Goal: Information Seeking & Learning: Understand process/instructions

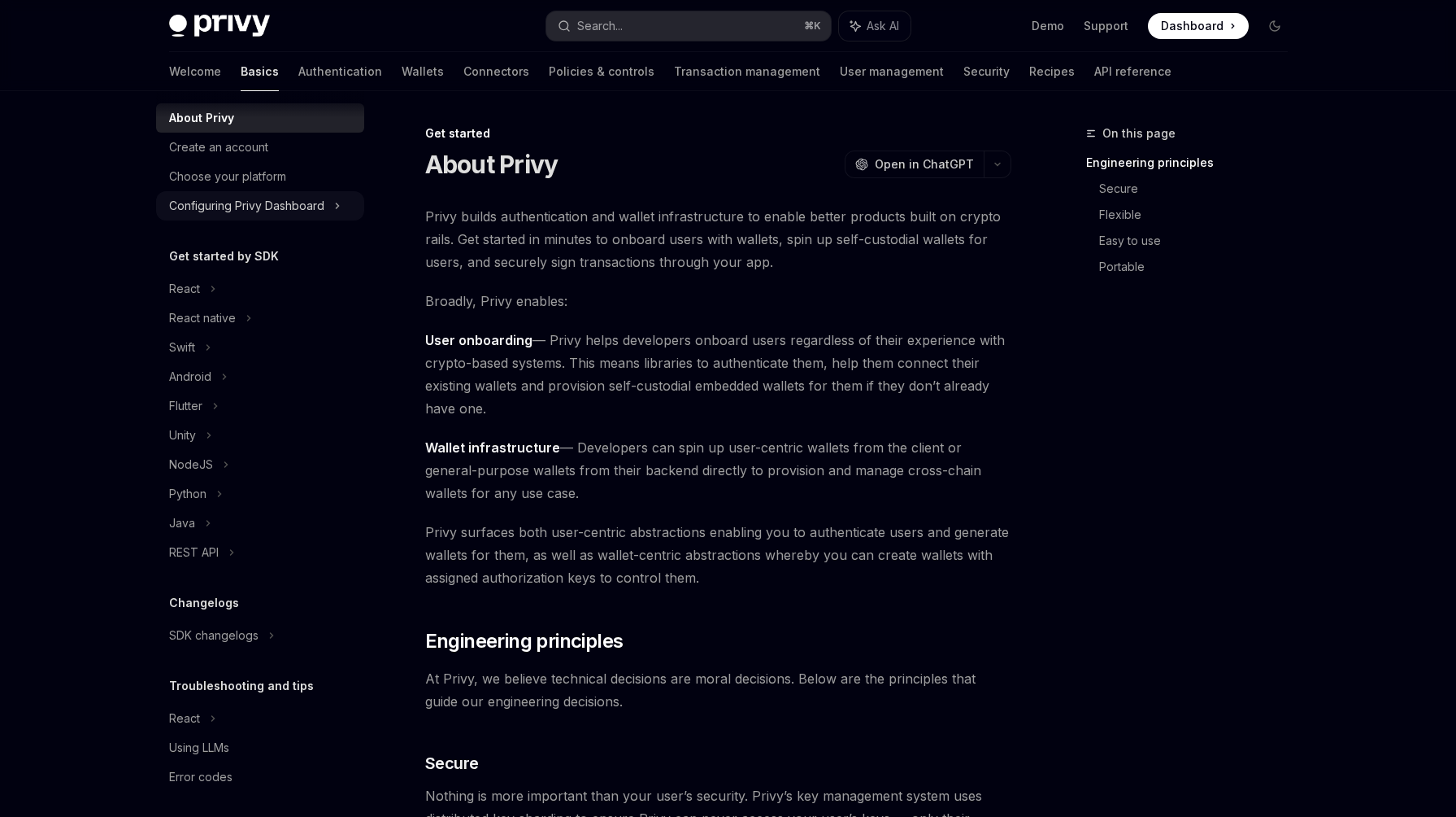
scroll to position [49, 0]
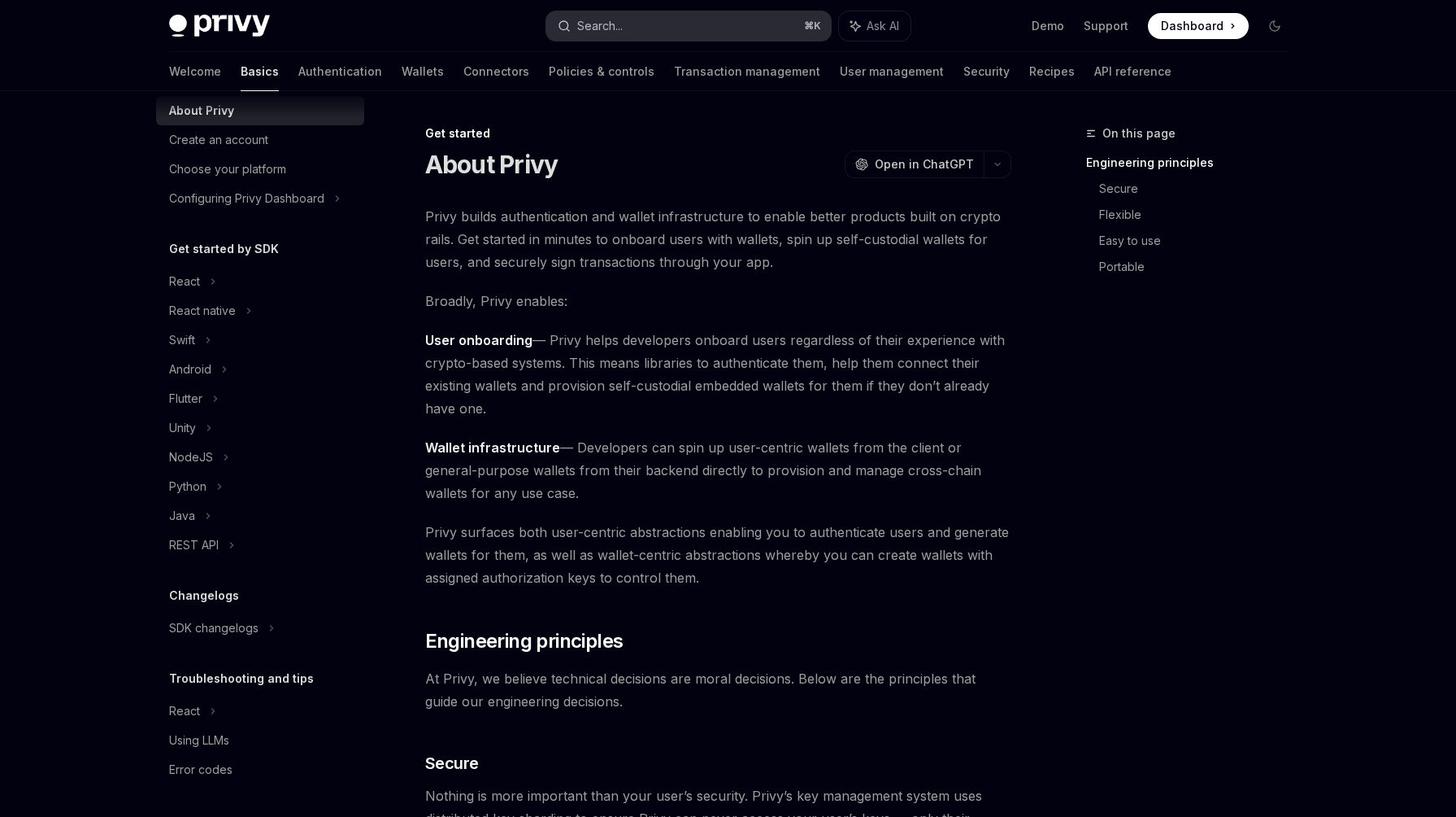
click at [608, 30] on div "Search..." at bounding box center [600, 27] width 45 height 20
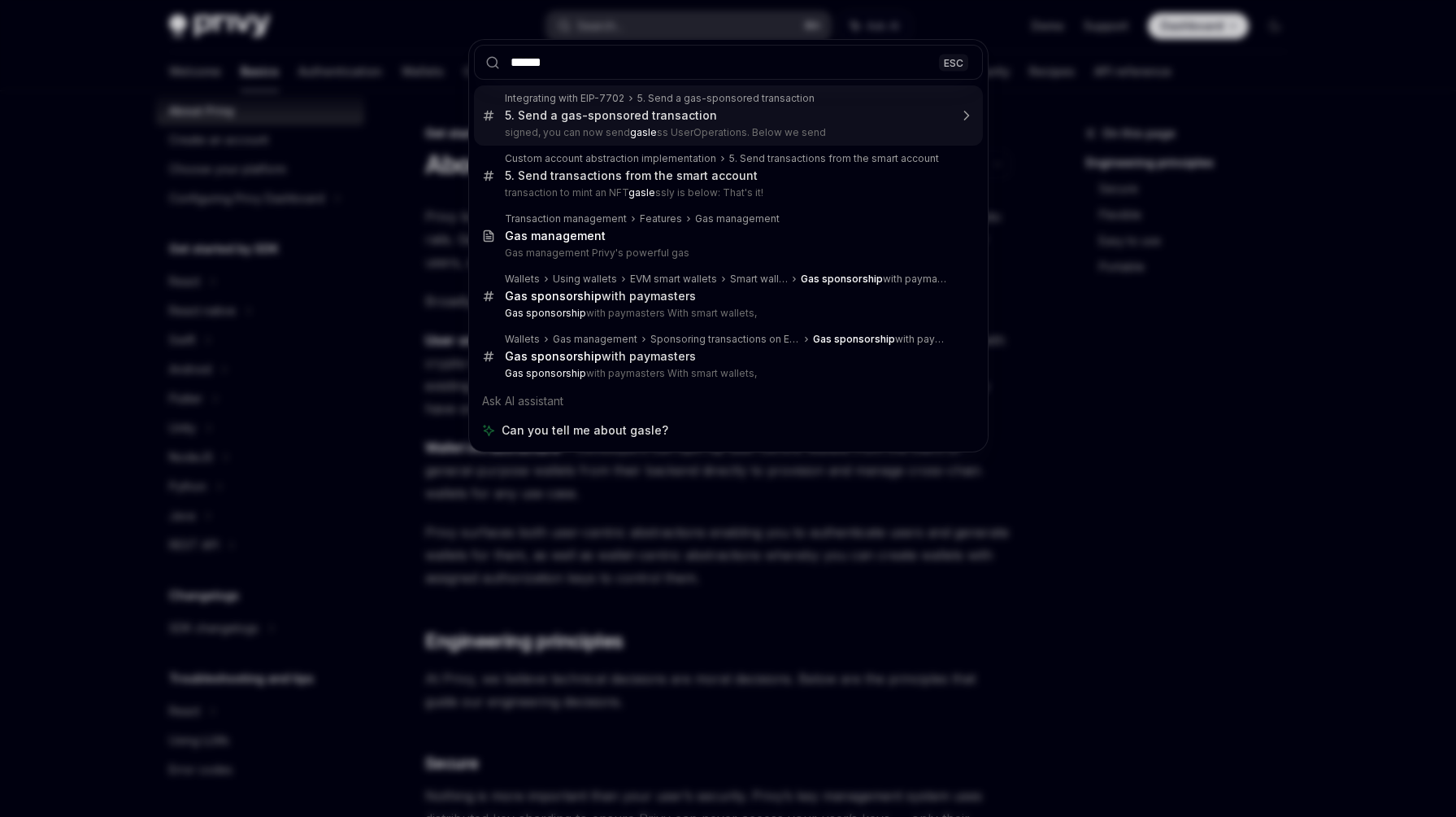
type input "*******"
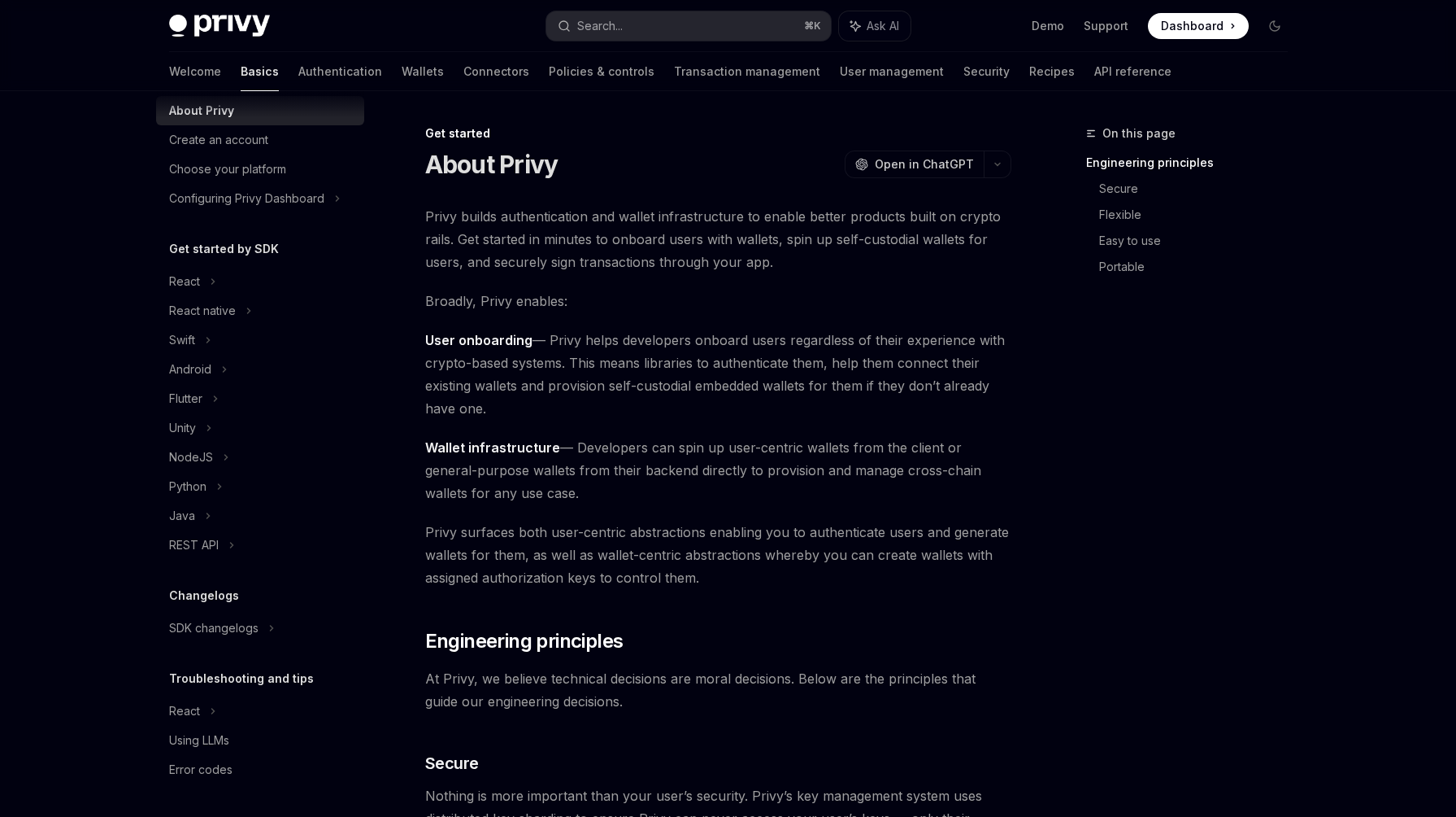
type textarea "*"
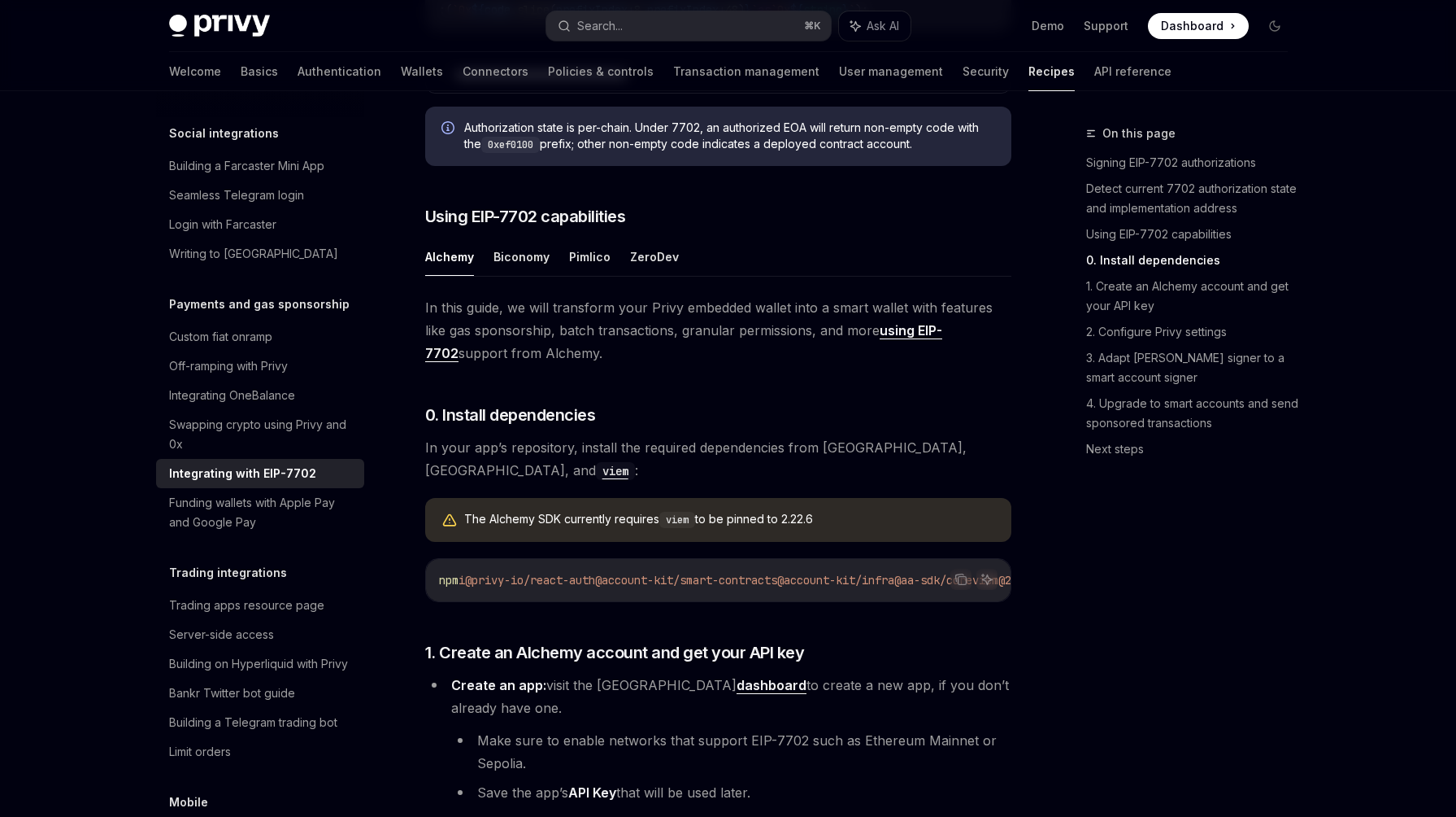
scroll to position [813, 0]
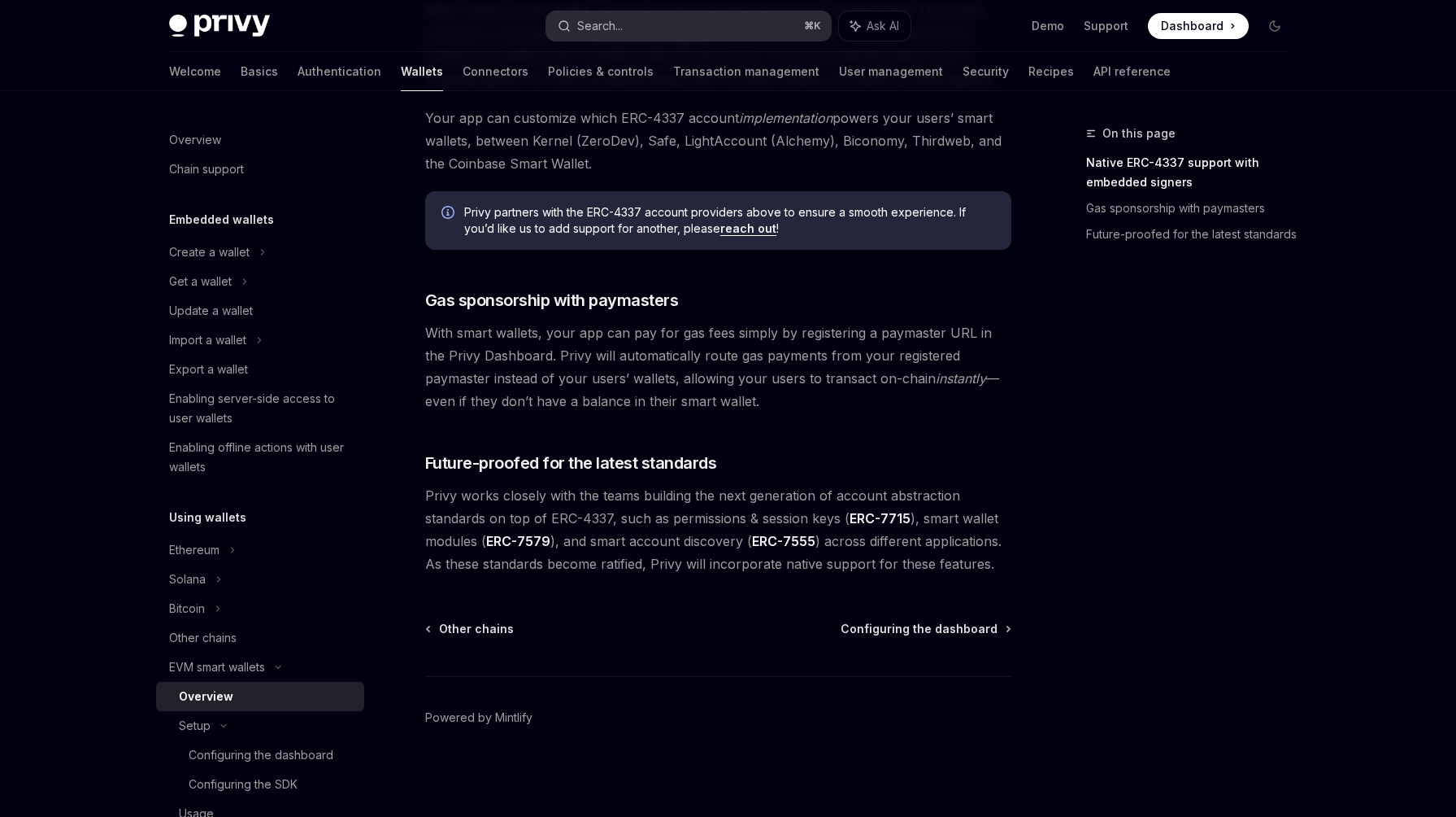
click at [609, 35] on button "Search... ⌘ K" at bounding box center [688, 27] width 284 height 30
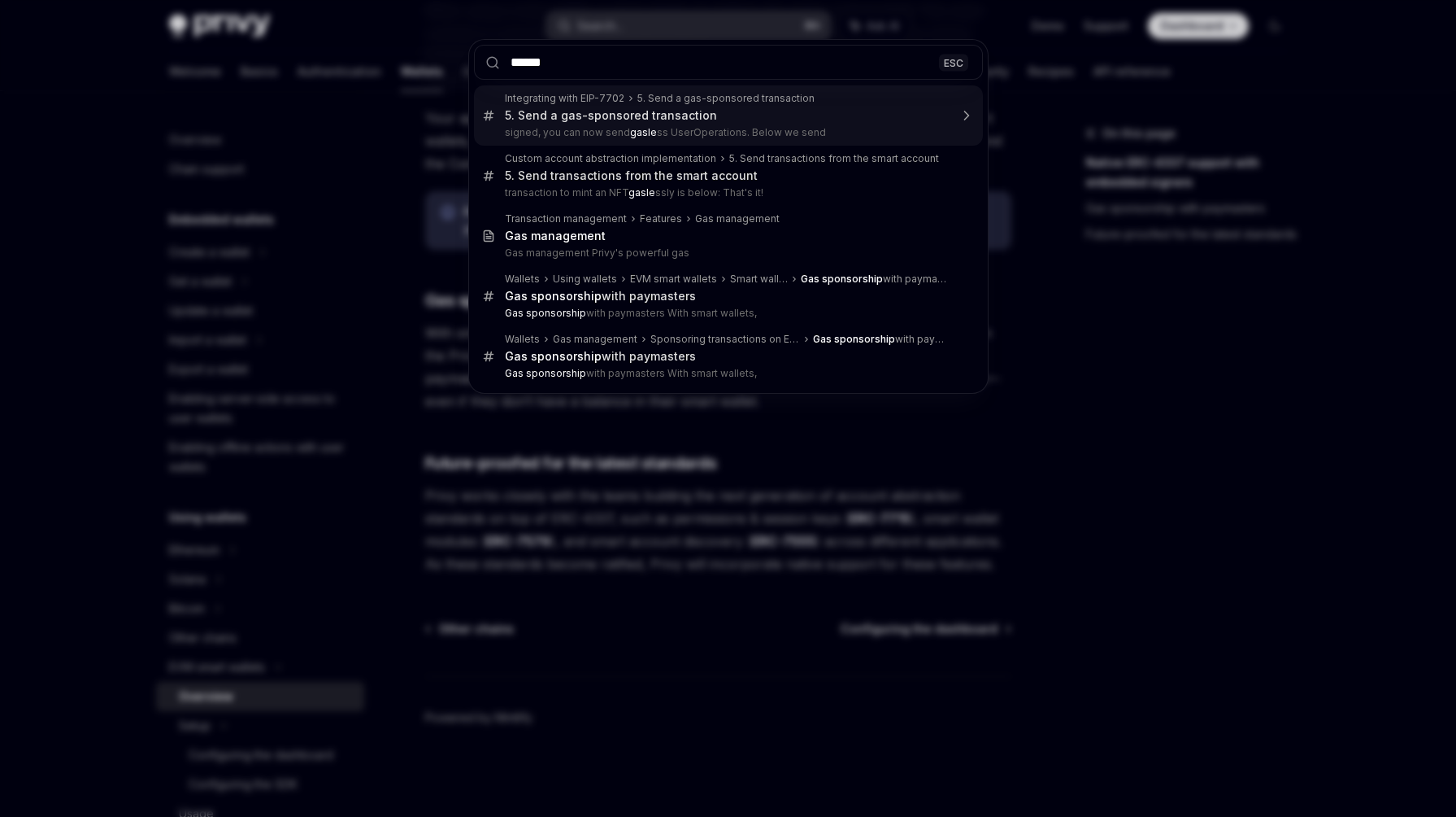
type input "*******"
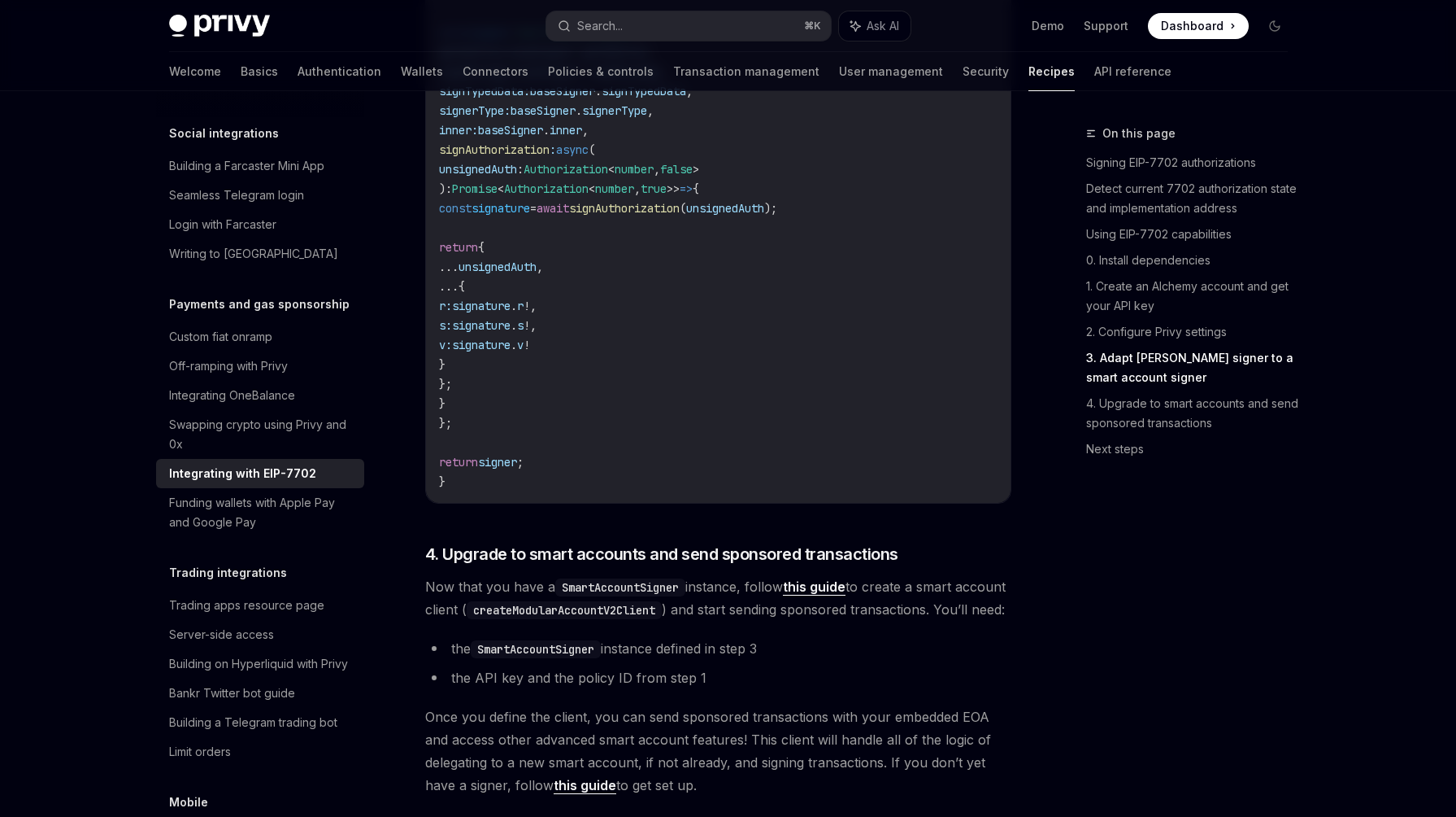
scroll to position [3126, 0]
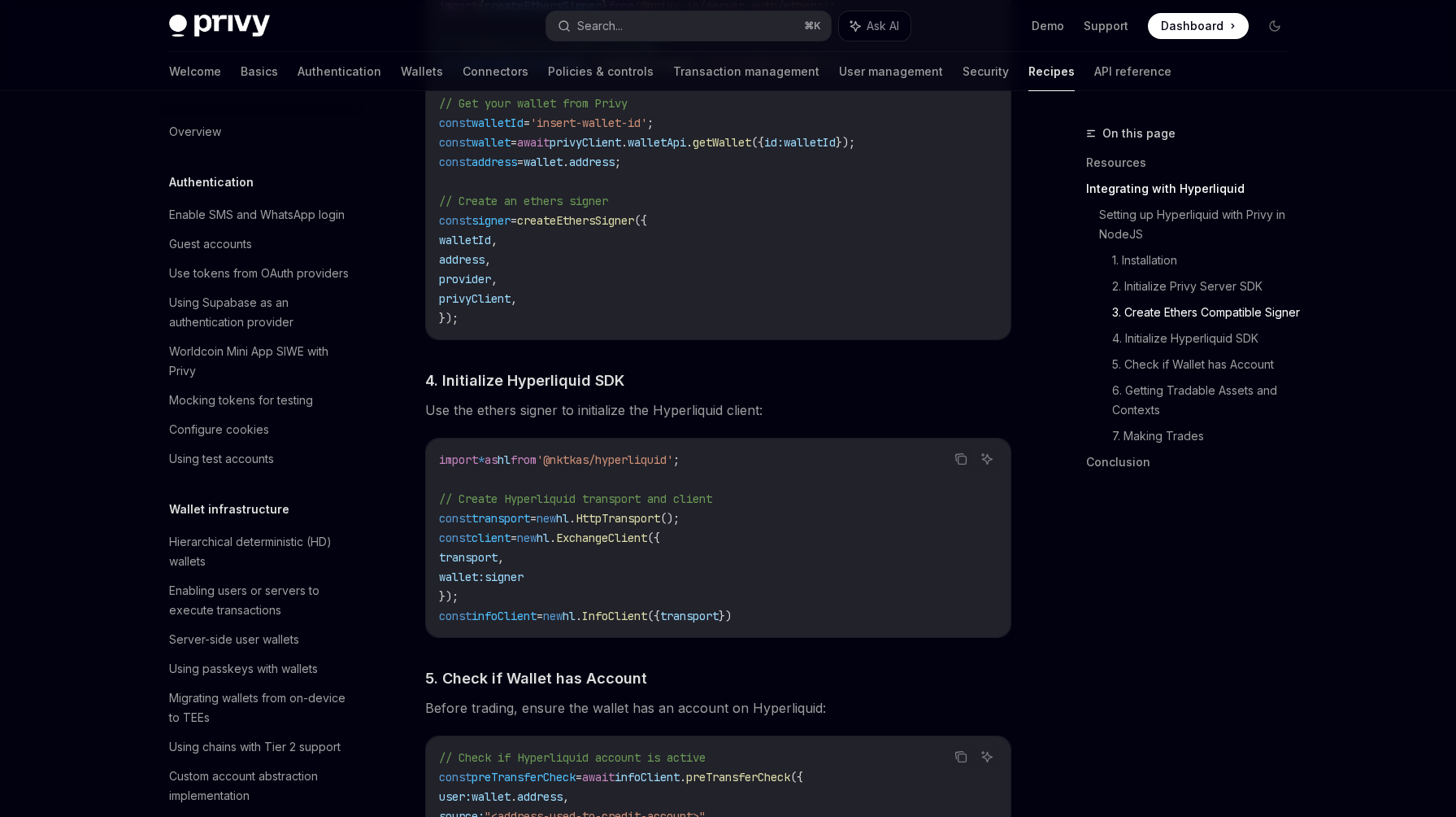
scroll to position [1430, 0]
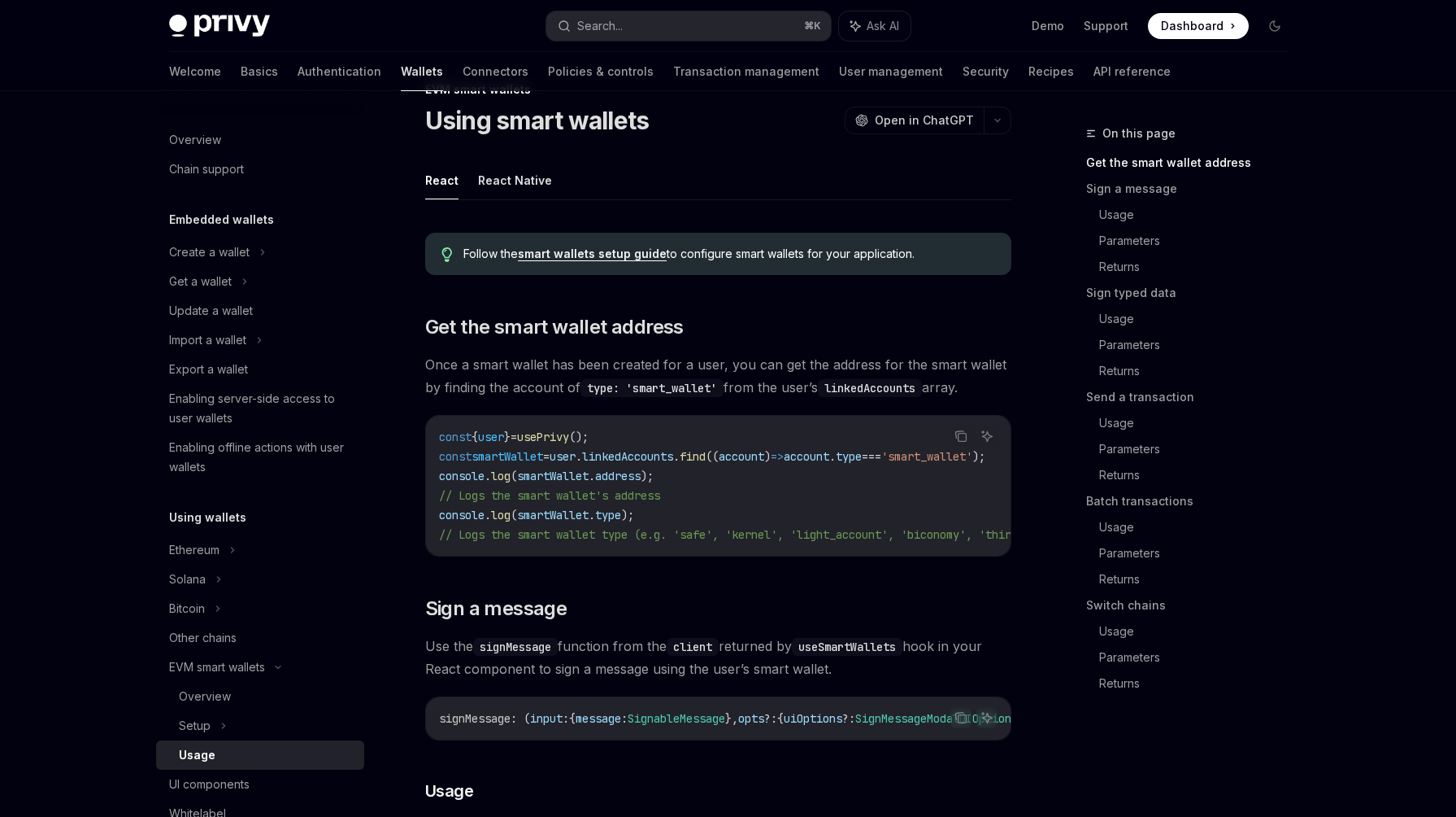
scroll to position [44, 0]
click at [513, 180] on button "React Native" at bounding box center [515, 179] width 74 height 38
type textarea "*"
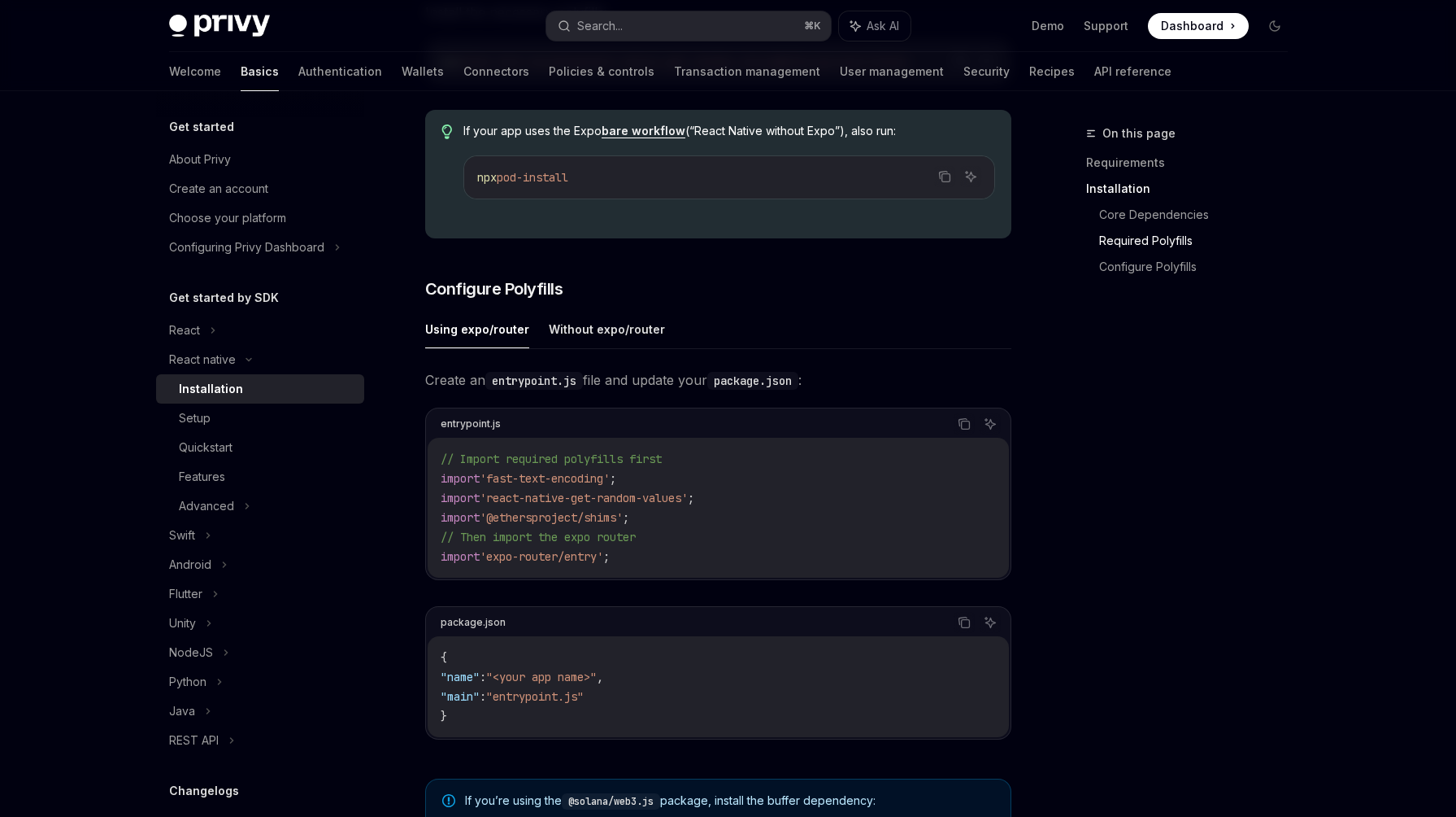
scroll to position [567, 0]
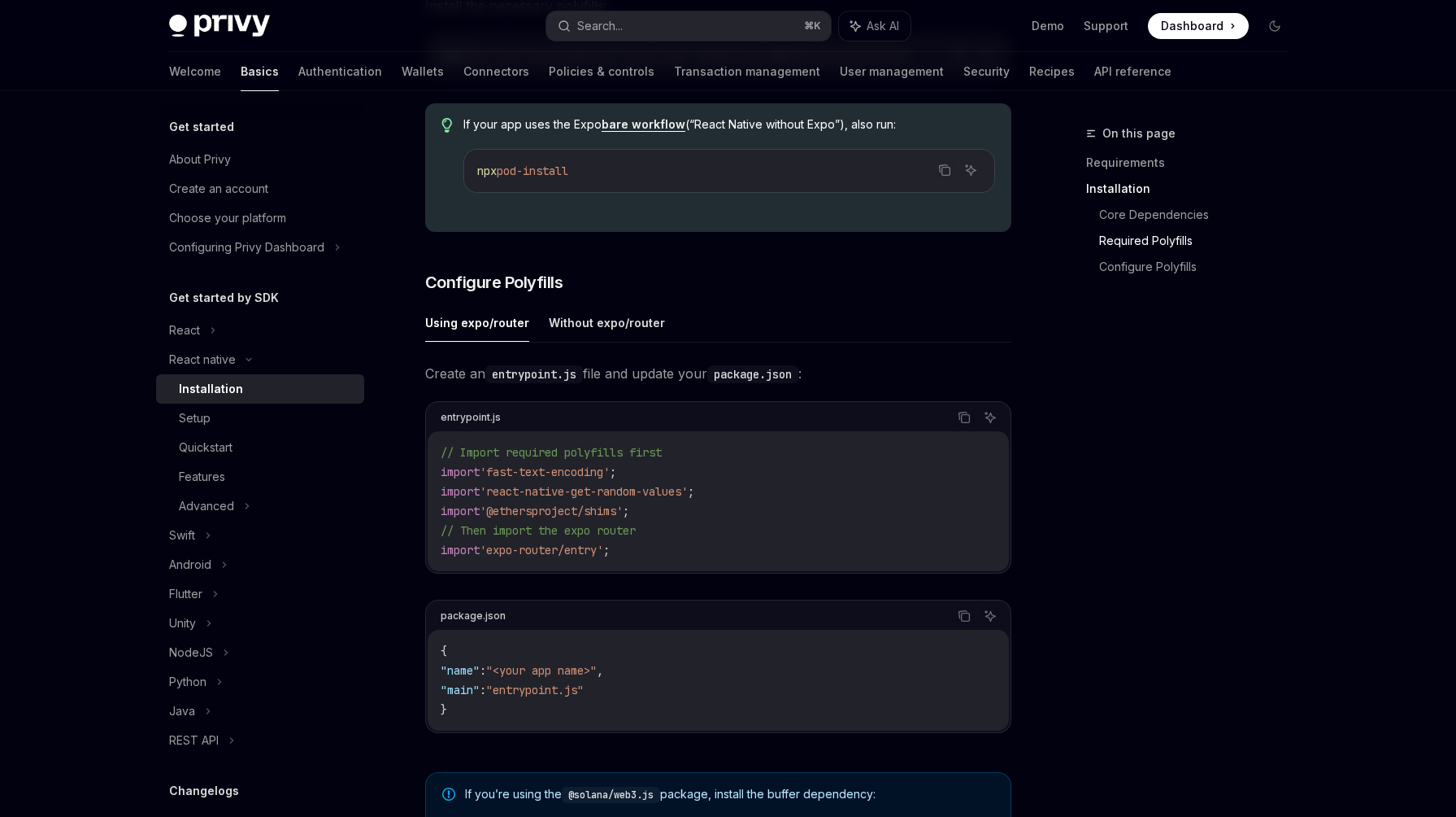
click at [495, 323] on button "Using expo/router" at bounding box center [477, 322] width 104 height 38
type textarea "*"
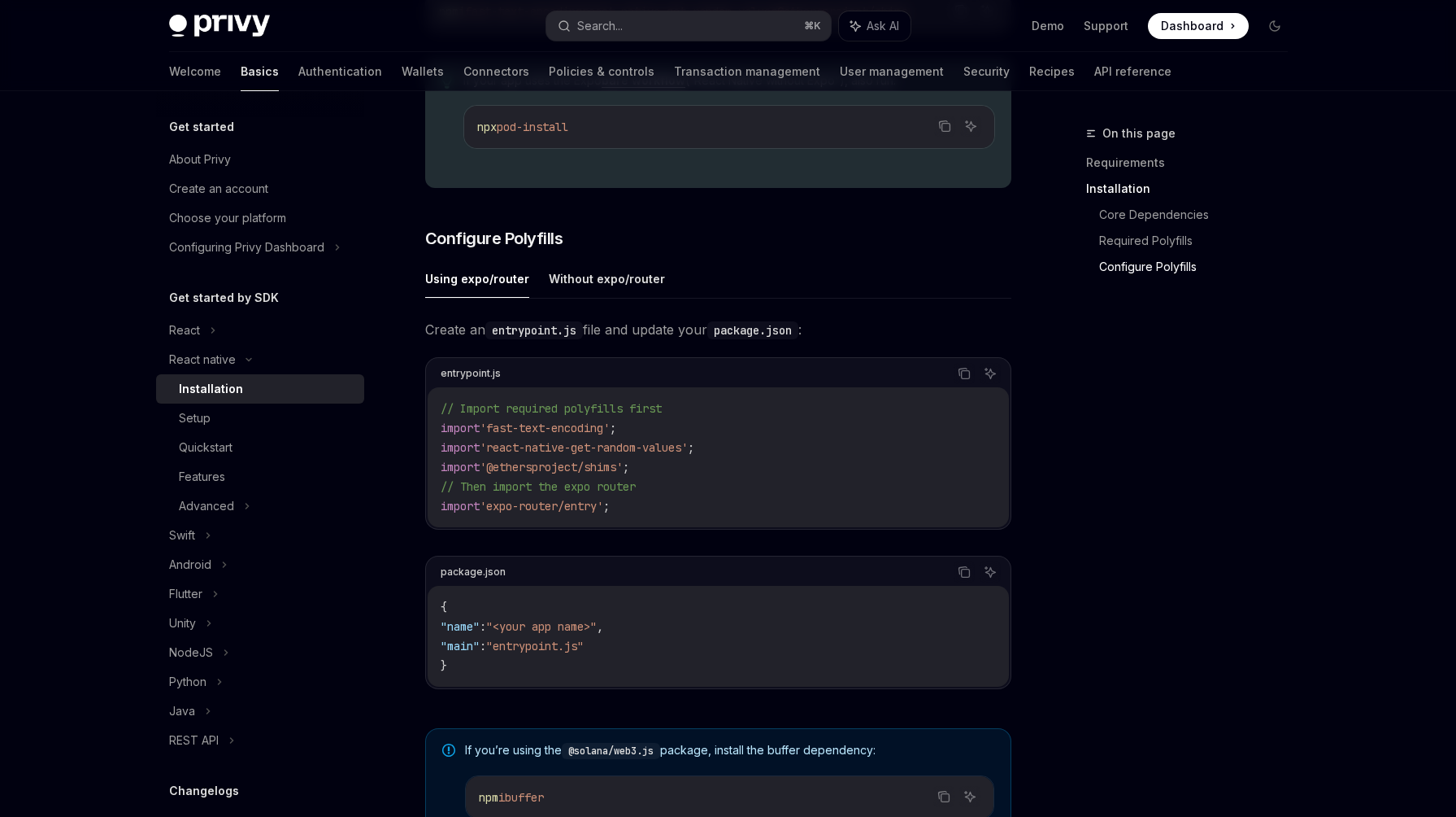
scroll to position [505, 0]
